Goal: Task Accomplishment & Management: Manage account settings

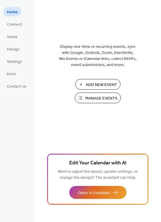
click at [102, 99] on span "Manage Events" at bounding box center [101, 98] width 32 height 6
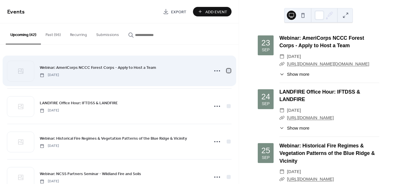
click at [227, 71] on div at bounding box center [229, 71] width 4 height 4
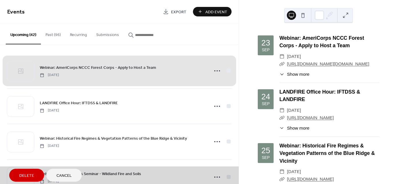
click at [22, 174] on span "Delete" at bounding box center [26, 176] width 15 height 6
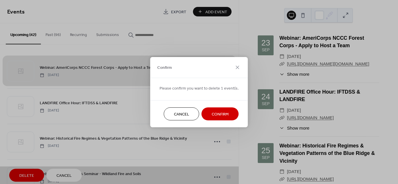
click at [215, 112] on span "Confirm" at bounding box center [220, 114] width 17 height 6
